Goal: Transaction & Acquisition: Purchase product/service

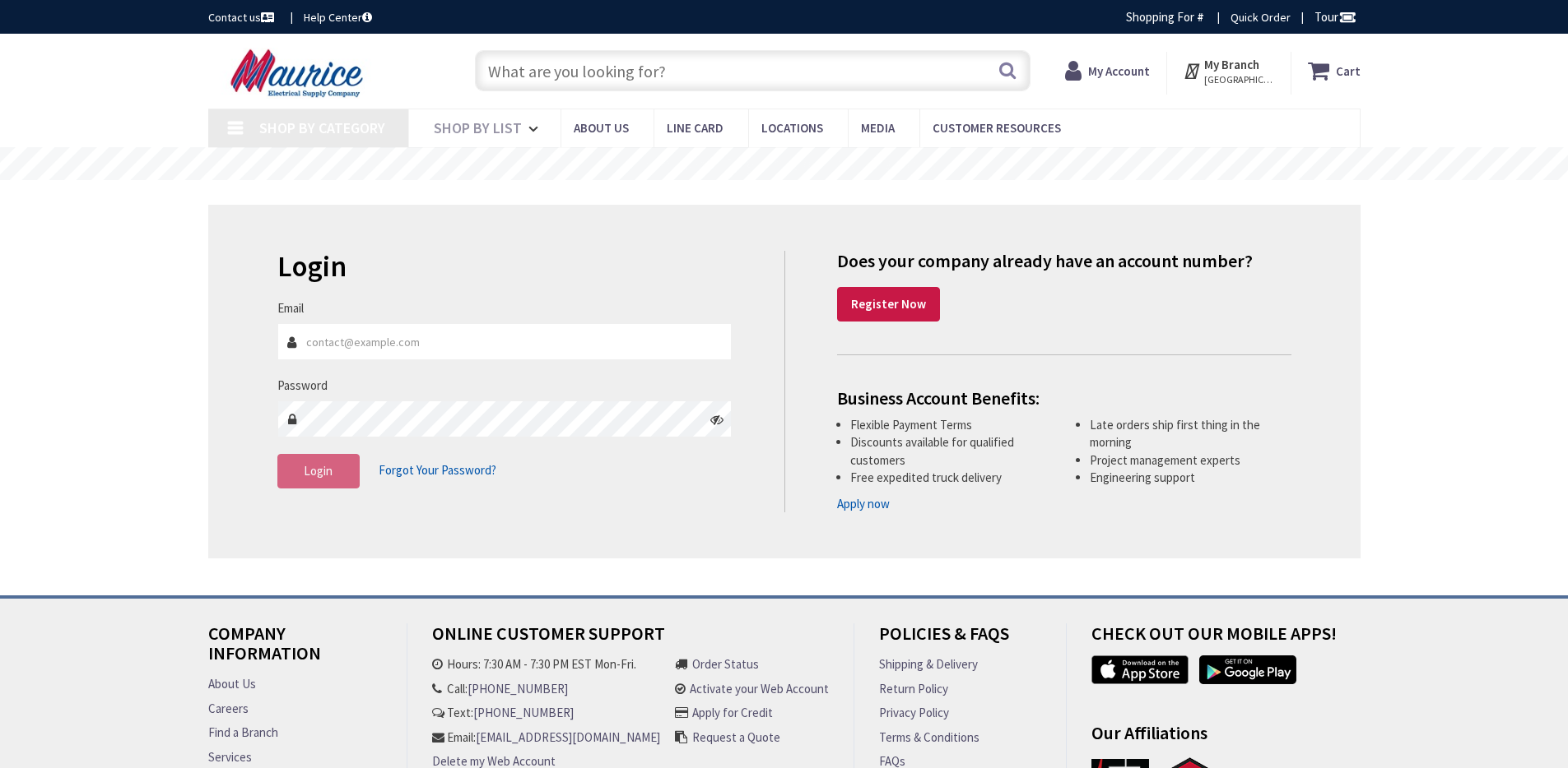
click at [1144, 72] on strong "My Account" at bounding box center [1119, 71] width 62 height 16
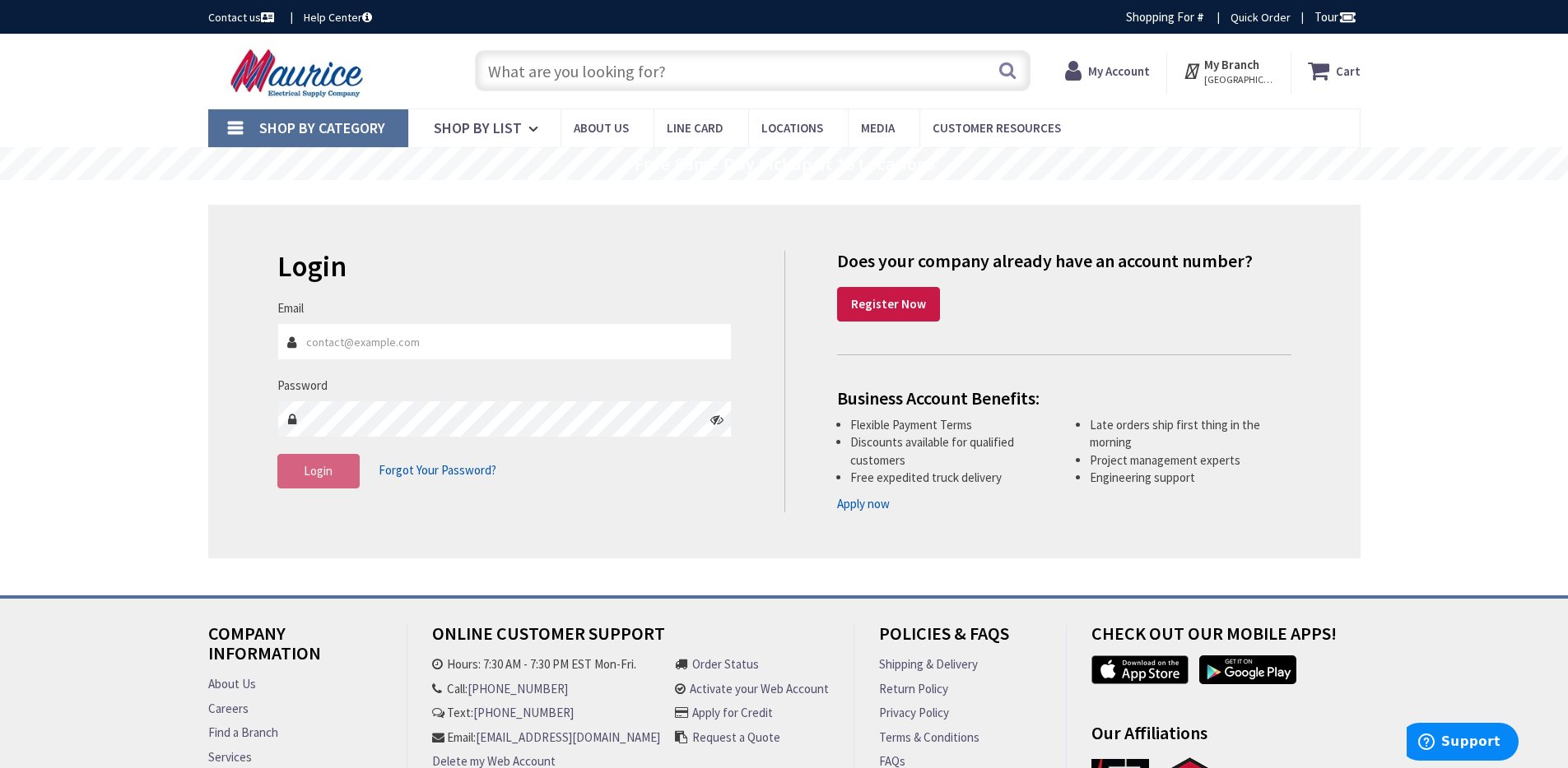
type input "[GEOGRAPHIC_DATA], [GEOGRAPHIC_DATA]"
click at [367, 332] on input "Email" at bounding box center [504, 342] width 455 height 37
type input "[PERSON_NAME][EMAIL_ADDRESS][DOMAIN_NAME]"
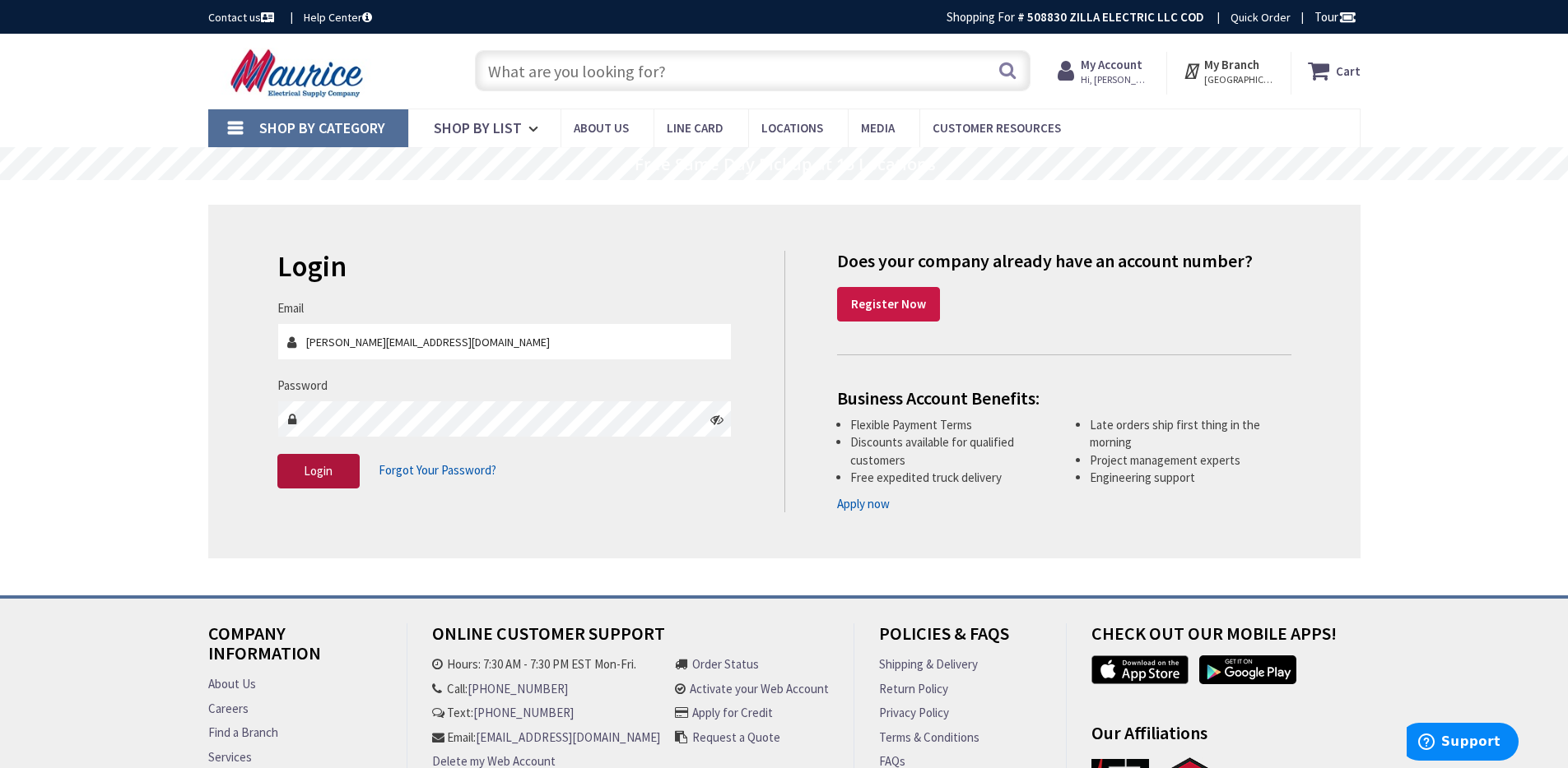
click at [294, 469] on button "Login" at bounding box center [318, 471] width 82 height 35
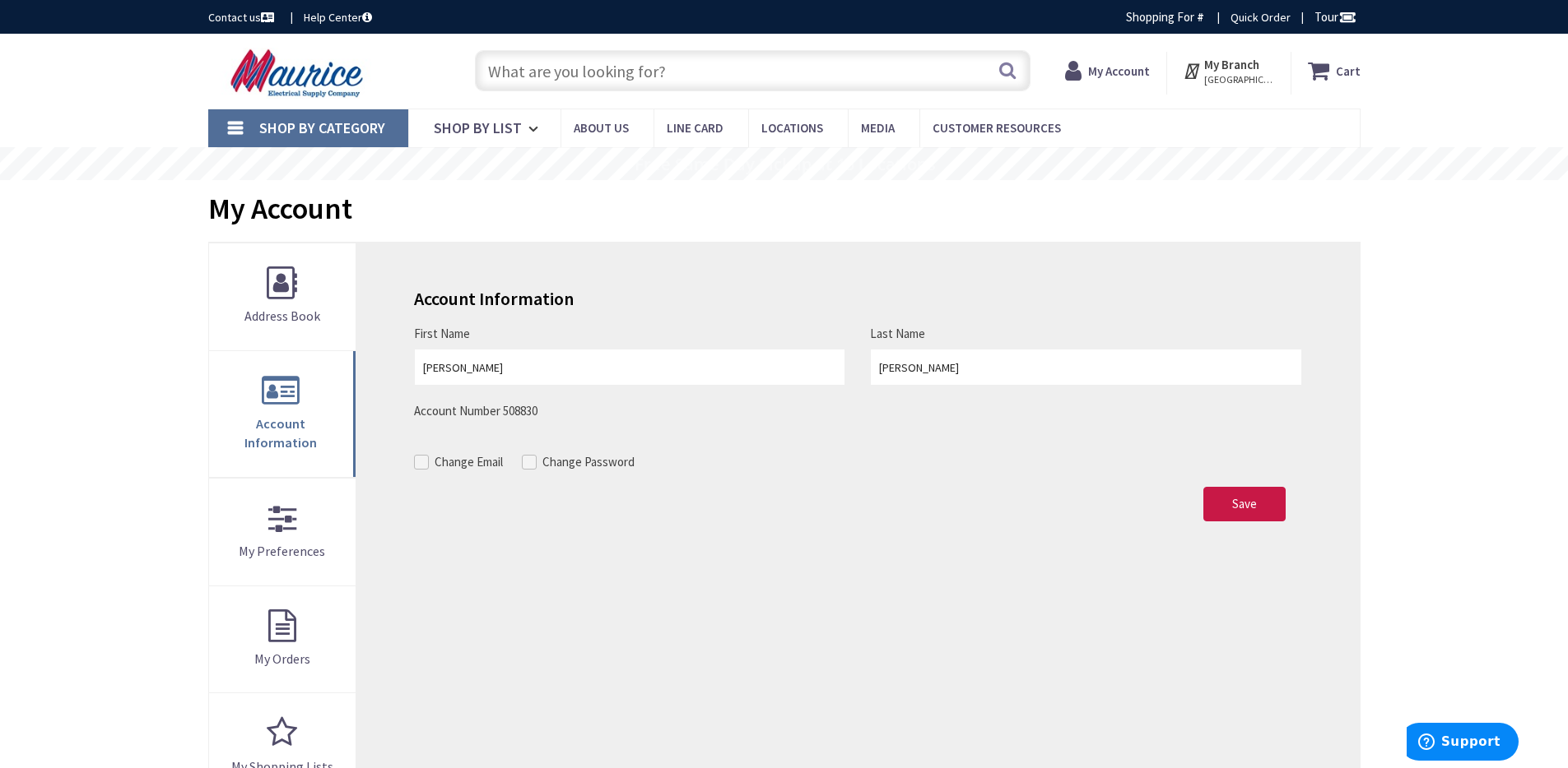
click at [542, 79] on input "text" at bounding box center [753, 71] width 556 height 41
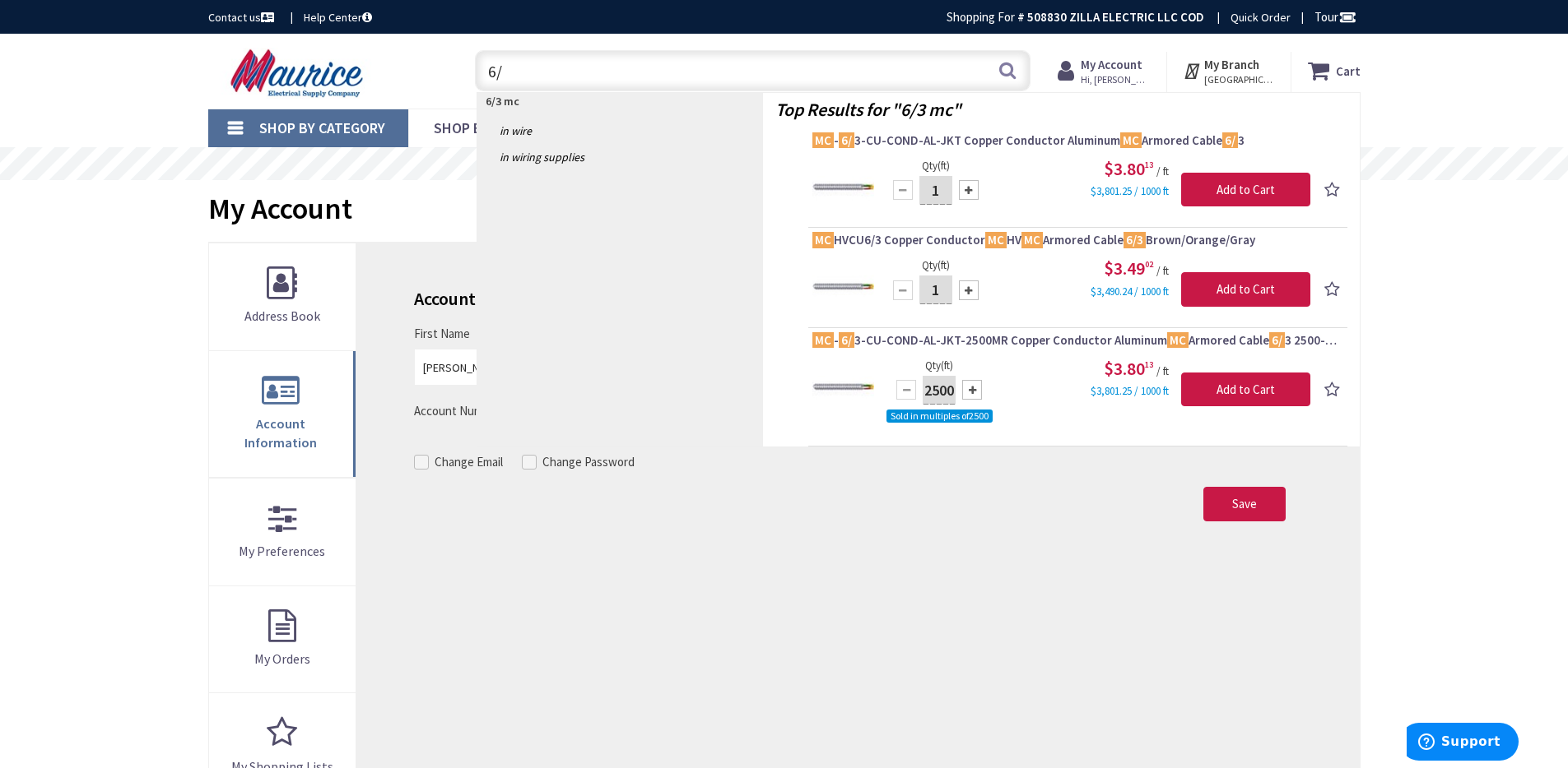
type input "6"
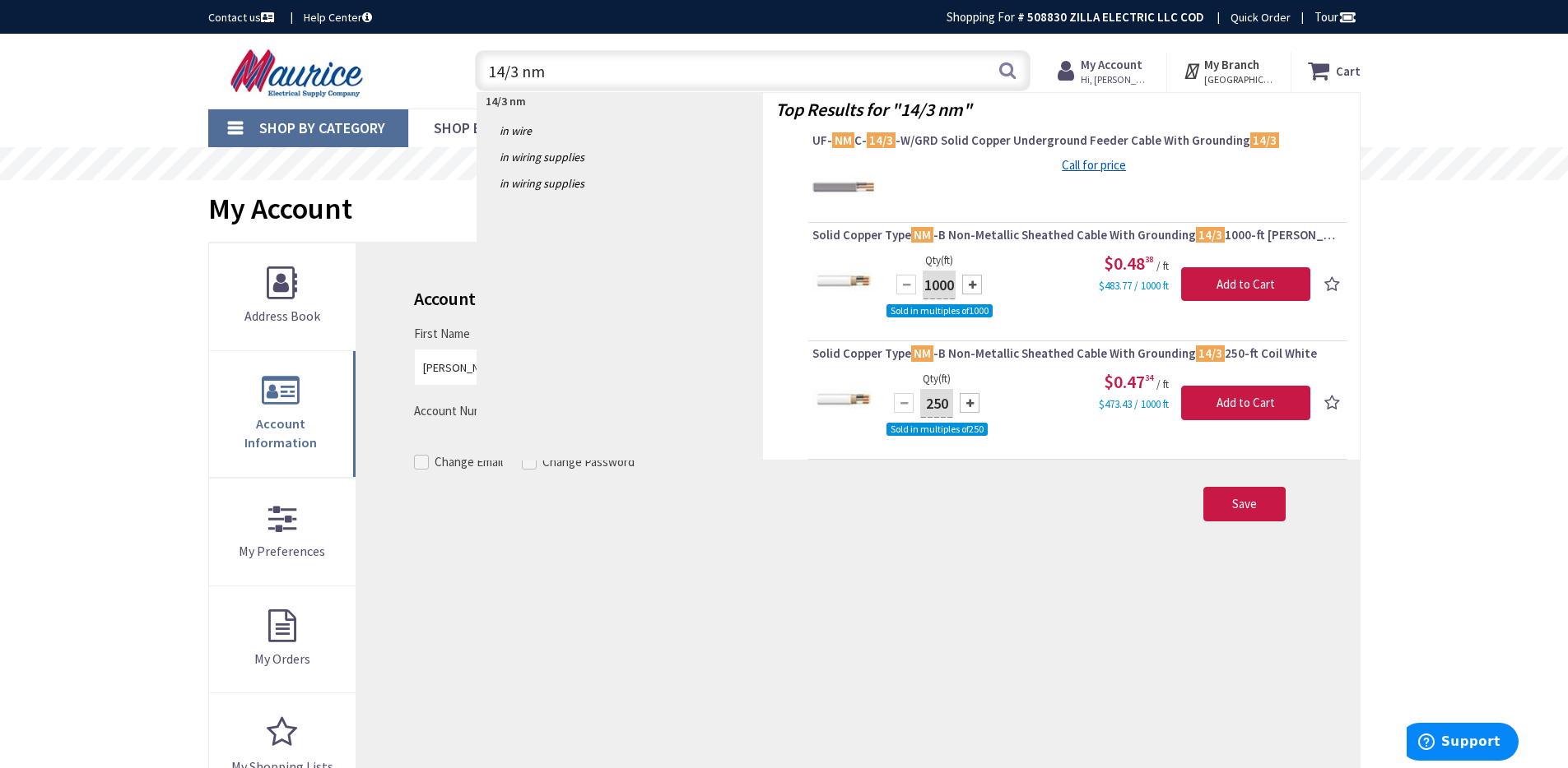
click at [517, 75] on input "14/3 nm" at bounding box center [753, 71] width 556 height 41
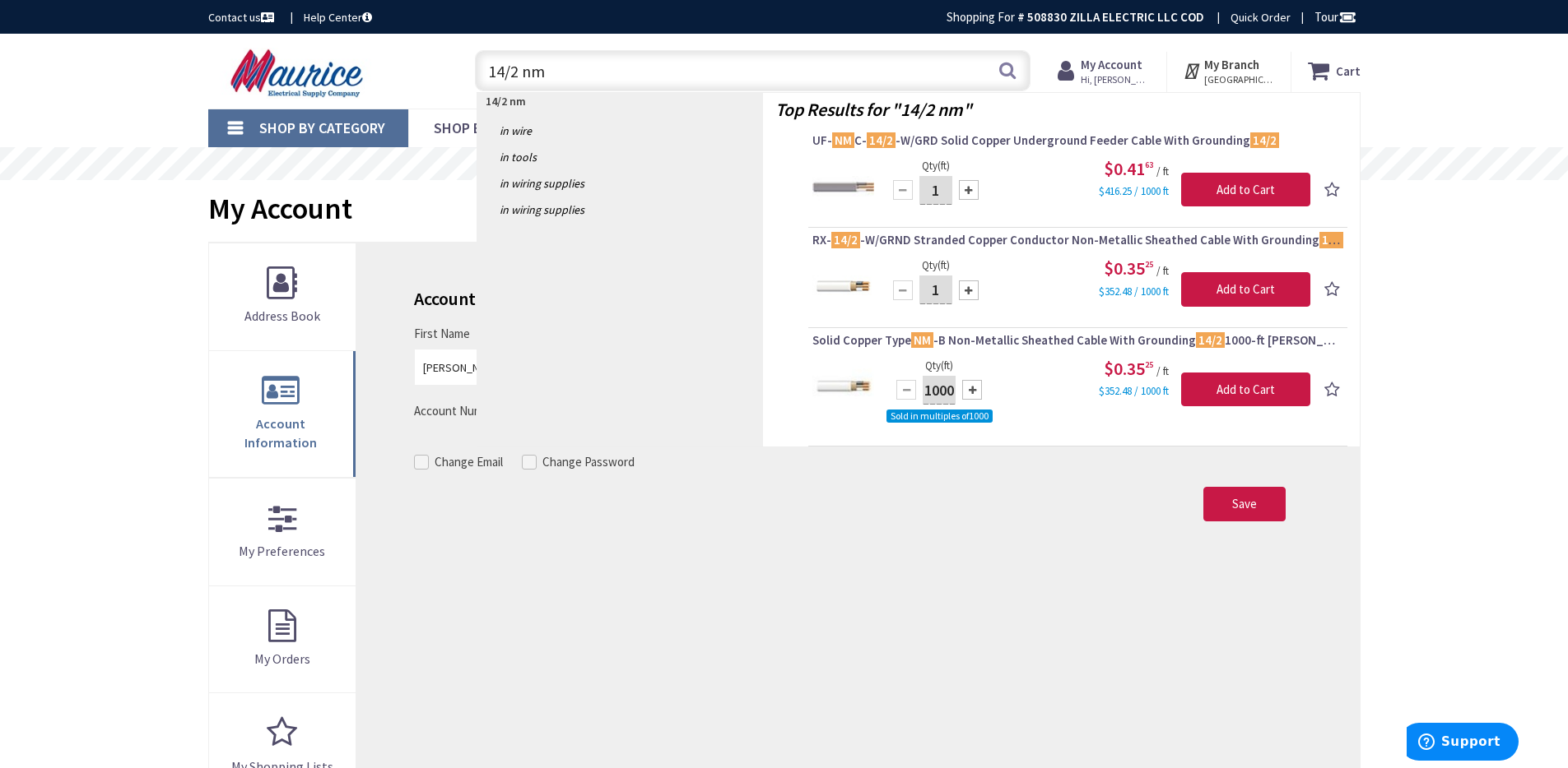
click at [502, 76] on input "14/2 nm" at bounding box center [753, 71] width 556 height 41
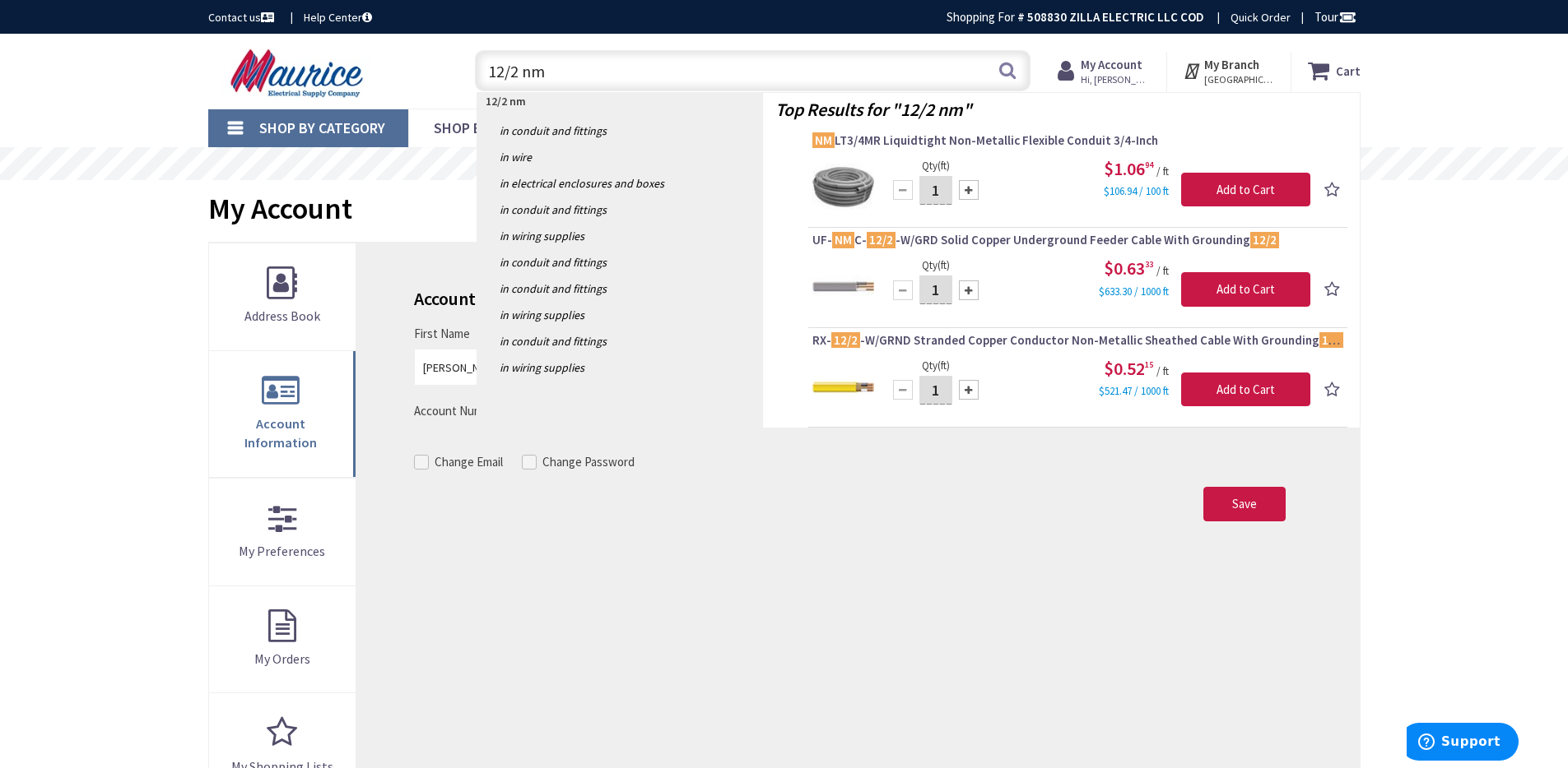
click at [519, 71] on input "12/2 nm" at bounding box center [753, 71] width 556 height 41
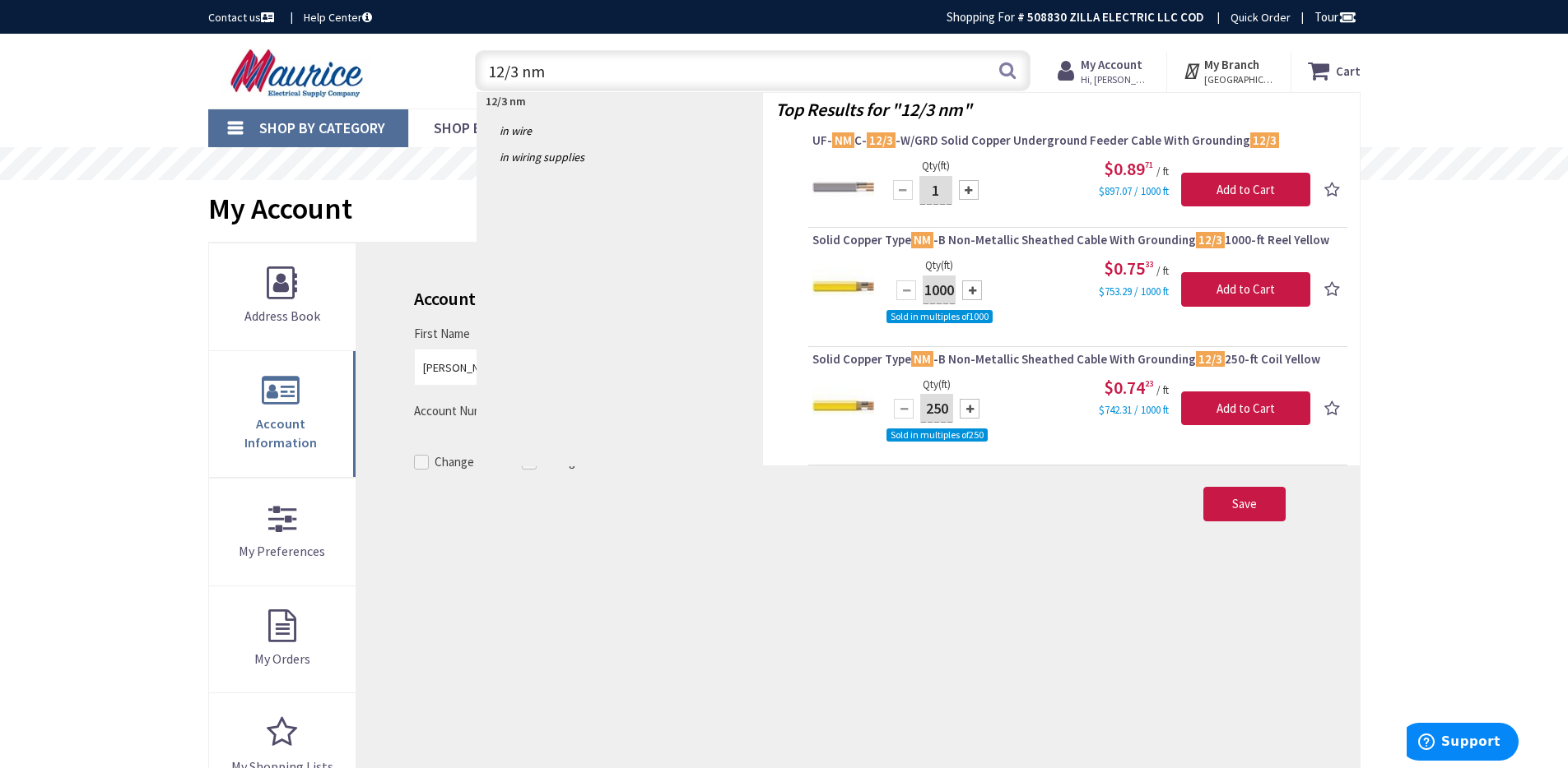
click at [503, 74] on input "12/3 nm" at bounding box center [753, 71] width 556 height 41
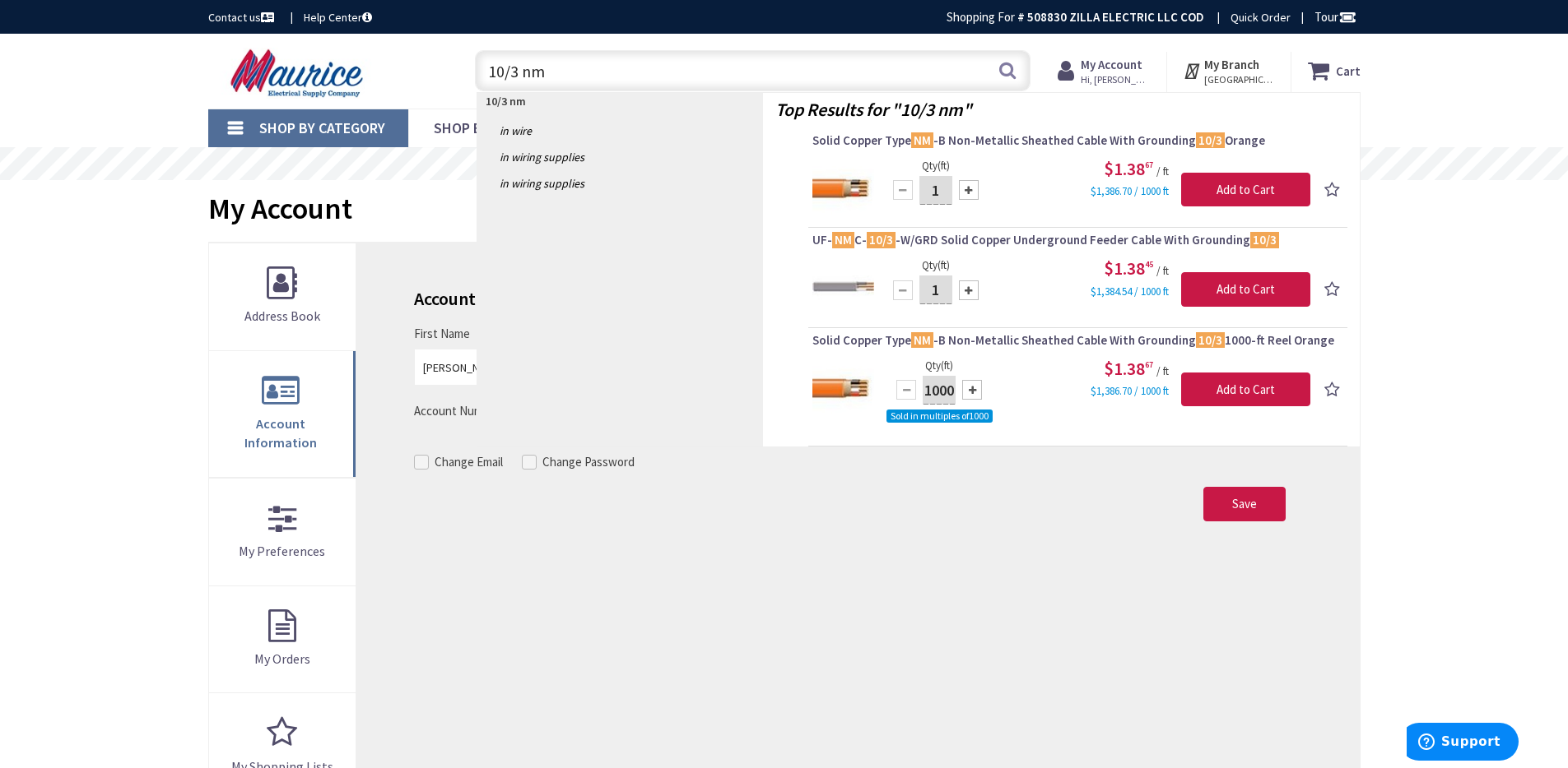
type input "10/3 nm"
click at [578, 80] on input "10/3 nm" at bounding box center [753, 71] width 556 height 41
drag, startPoint x: 513, startPoint y: 74, endPoint x: 489, endPoint y: 74, distance: 24.0
click at [489, 74] on input "10/3 nm" at bounding box center [753, 71] width 556 height 41
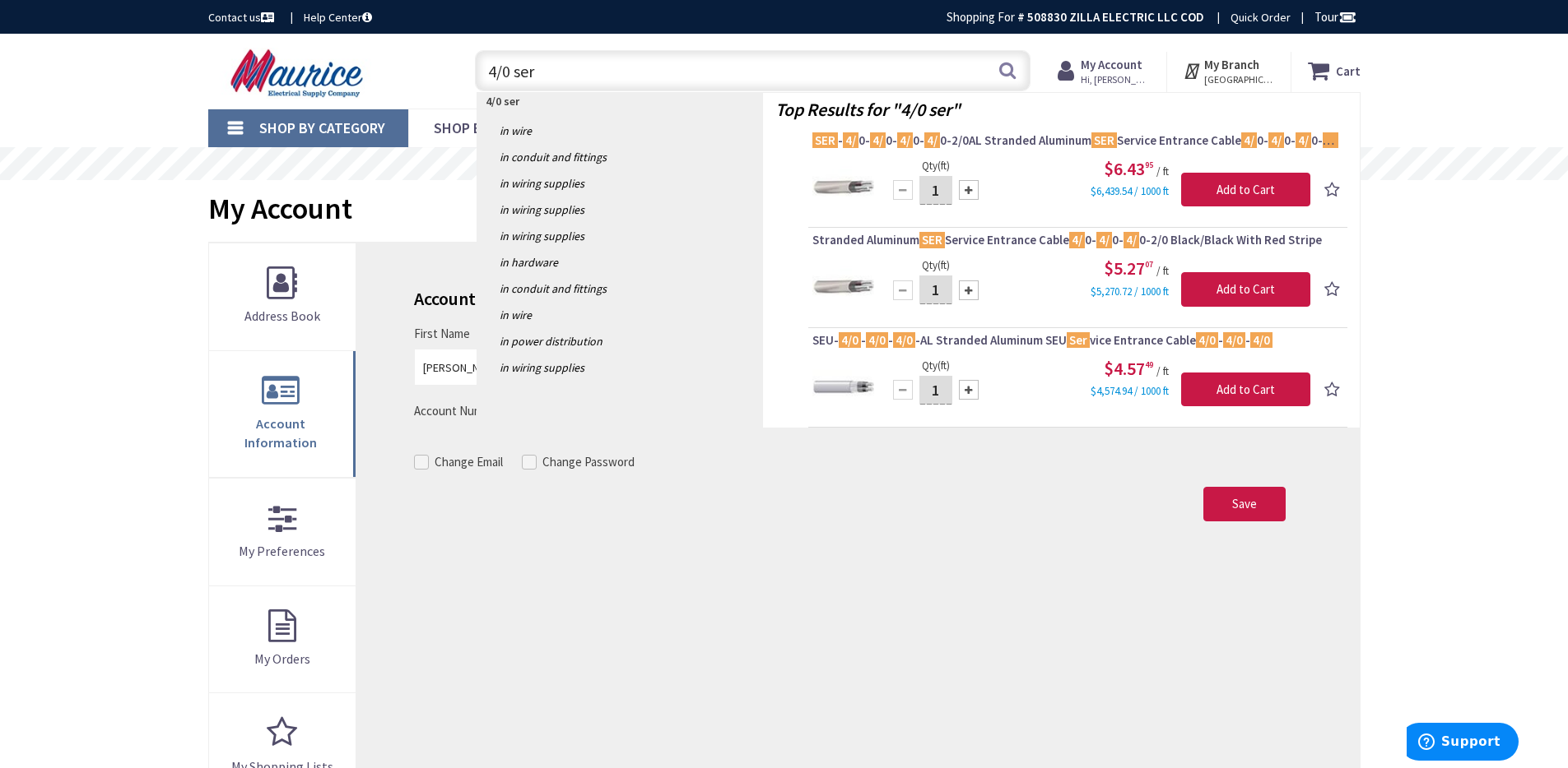
type input "4/0 ser"
drag, startPoint x: 547, startPoint y: 68, endPoint x: 438, endPoint y: 73, distance: 109.1
click at [439, 74] on div "Toggle Nav 4/0 ser 4/0 ser Search Cart My Cart Close You have no items in your …" at bounding box center [784, 72] width 1177 height 55
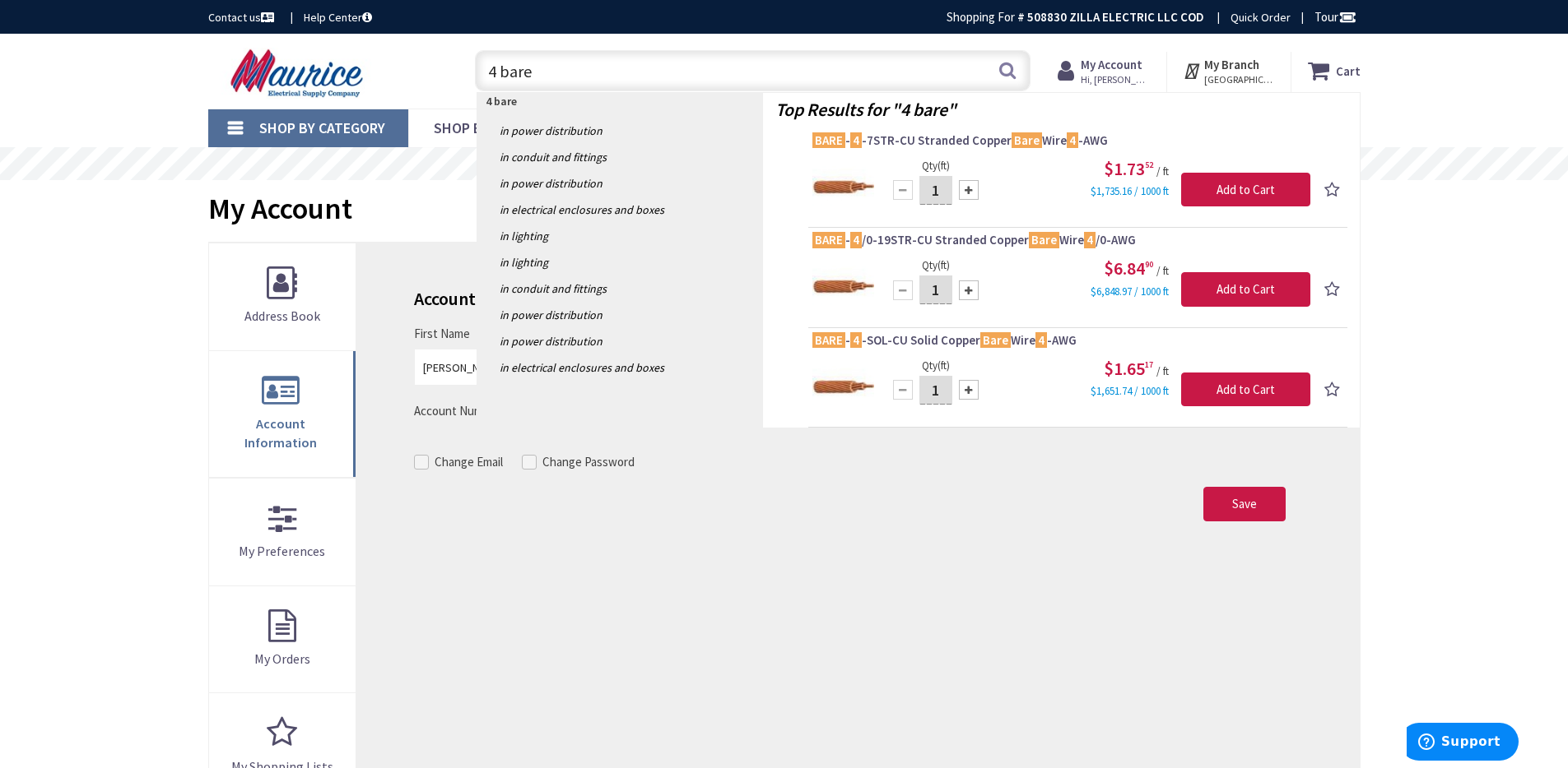
type input "4 bare"
drag, startPoint x: 556, startPoint y: 72, endPoint x: 451, endPoint y: 69, distance: 105.0
click at [452, 70] on div "Toggle Nav 4 bare 4 bare Search Cart My Cart Close You have no items in your sh…" at bounding box center [784, 72] width 1177 height 55
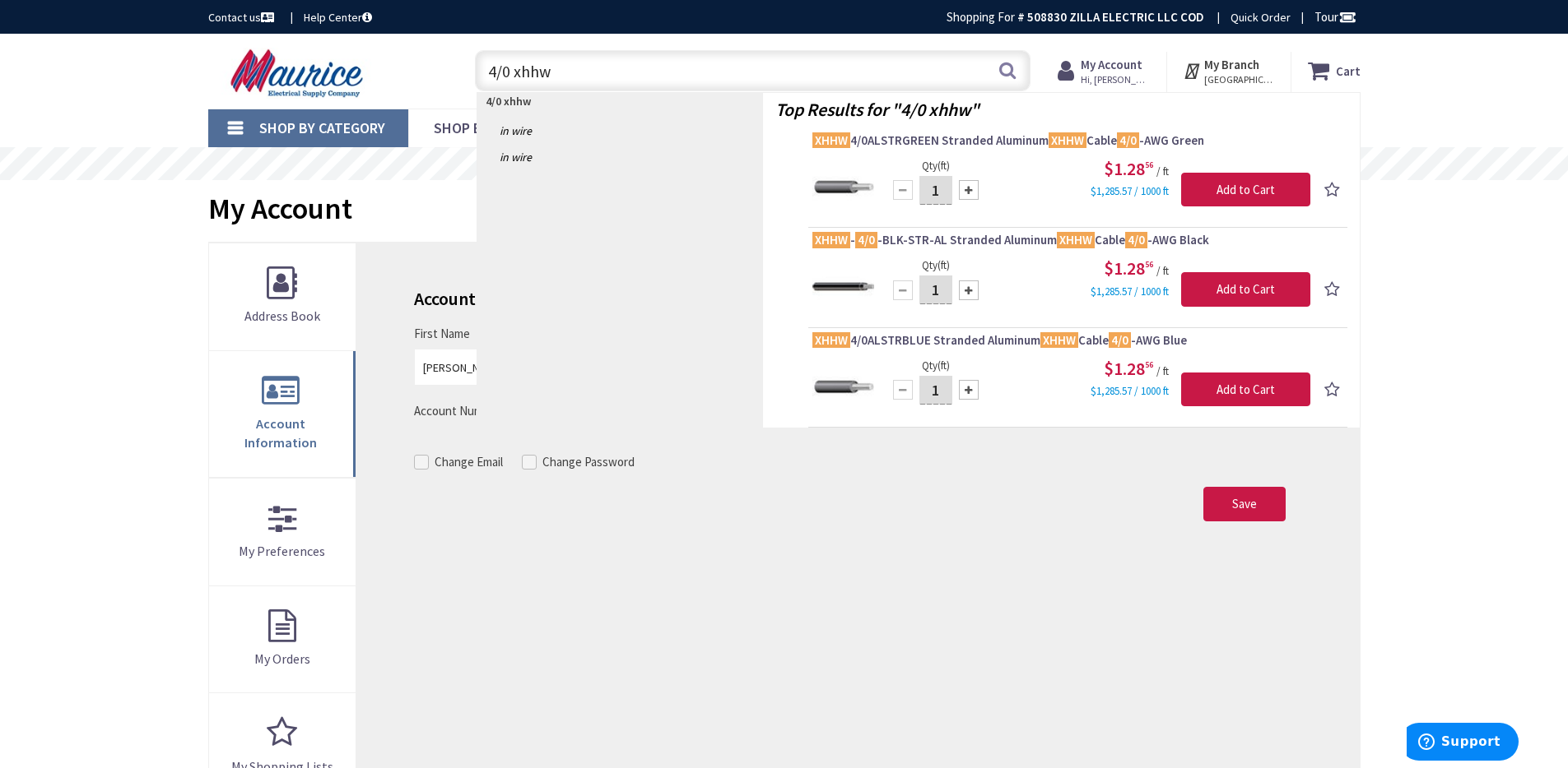
type input "4/0 xhhw"
